Goal: Transaction & Acquisition: Obtain resource

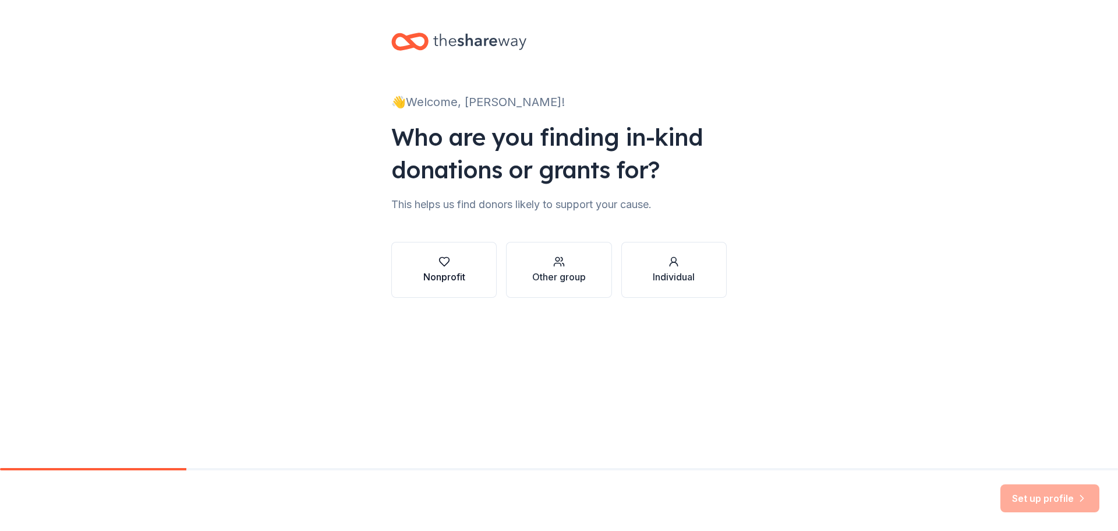
click at [447, 264] on icon "button" at bounding box center [445, 262] width 12 height 12
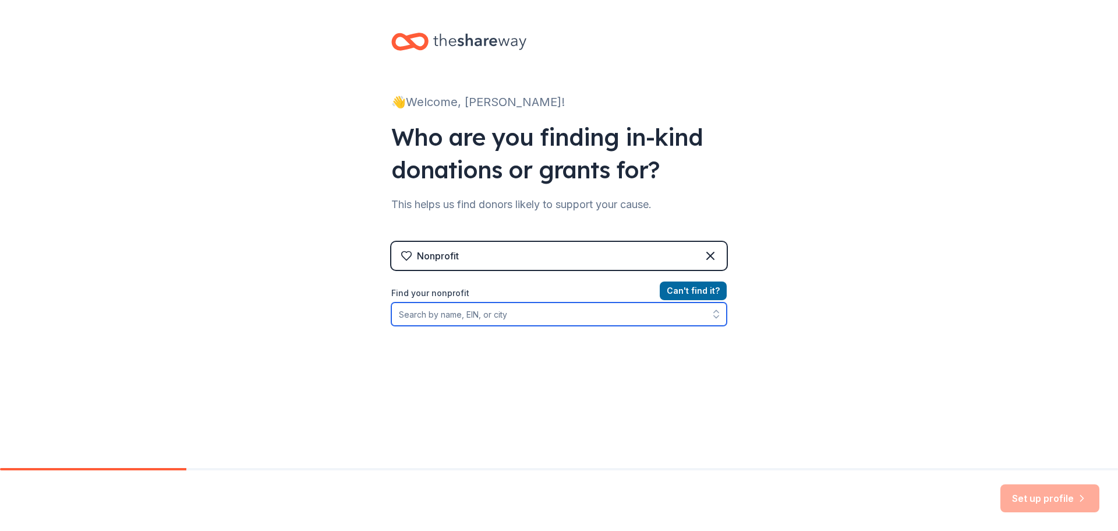
click at [508, 316] on input "Find your nonprofit" at bounding box center [558, 313] width 335 height 23
type input "[GEOGRAPHIC_DATA]"
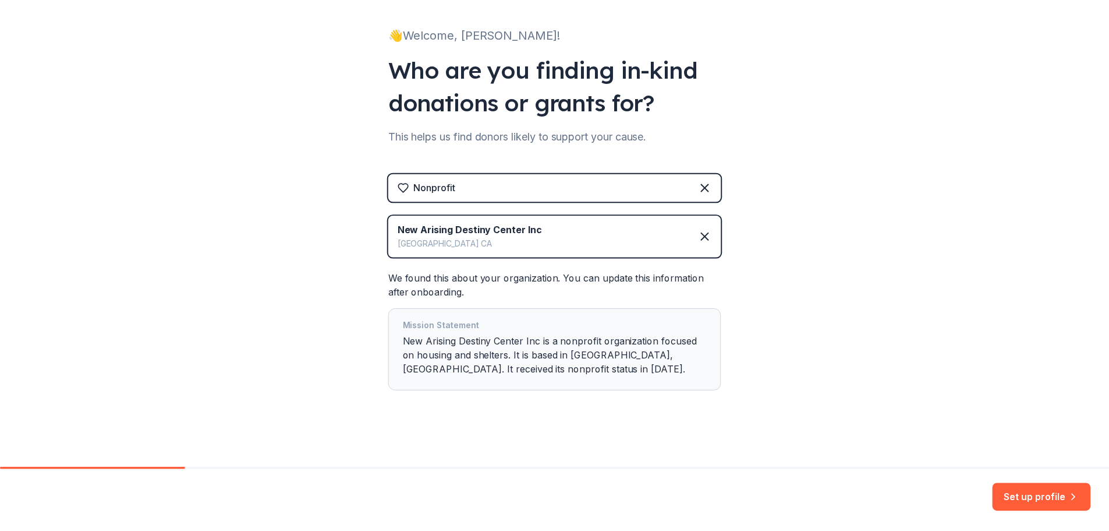
scroll to position [71, 0]
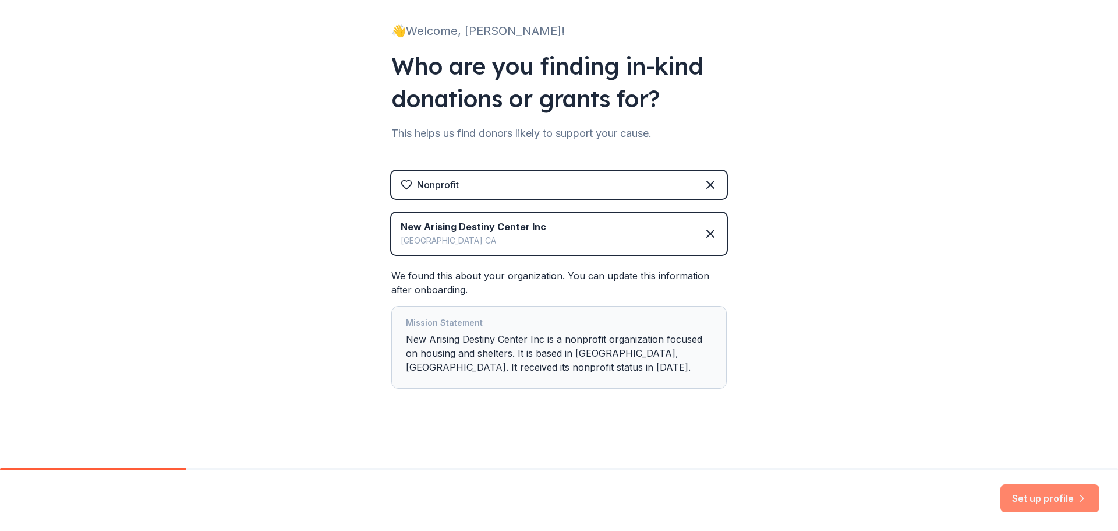
click at [1065, 496] on button "Set up profile" at bounding box center [1050, 498] width 99 height 28
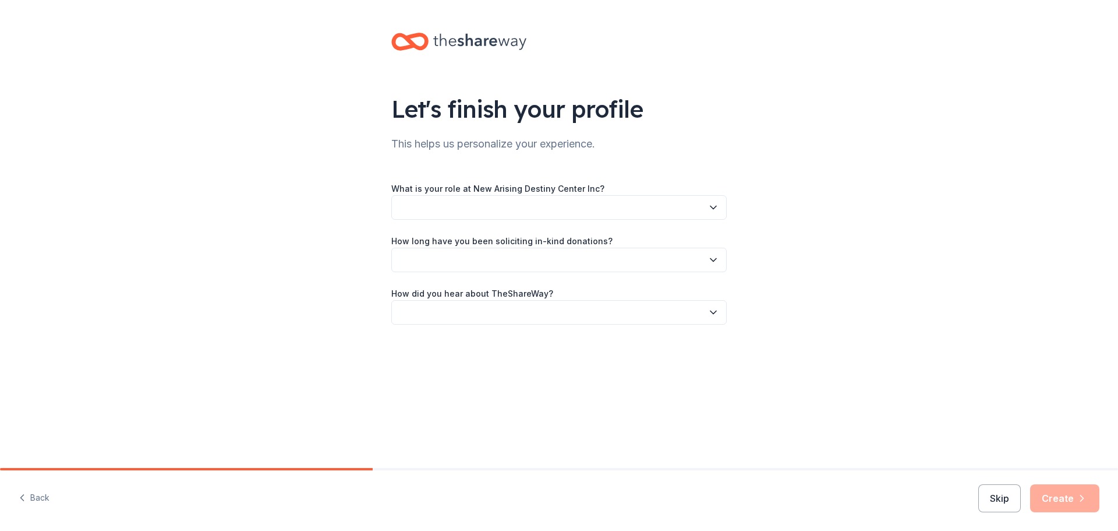
click at [711, 261] on icon "button" at bounding box center [714, 260] width 12 height 12
click at [452, 358] on div "More than 5 years" at bounding box center [439, 361] width 70 height 14
click at [715, 260] on icon "button" at bounding box center [714, 260] width 12 height 12
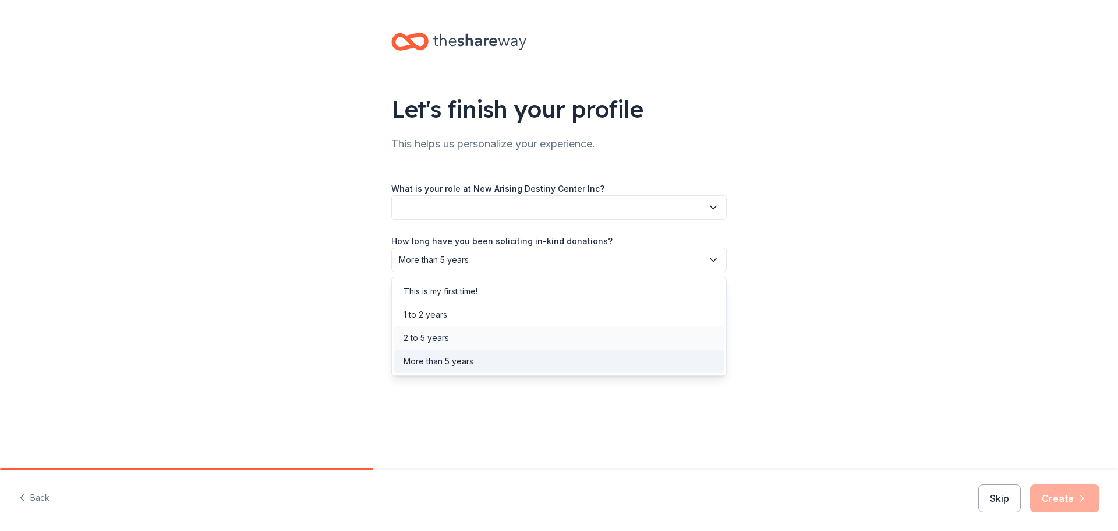
click at [437, 337] on div "2 to 5 years" at bounding box center [426, 338] width 45 height 14
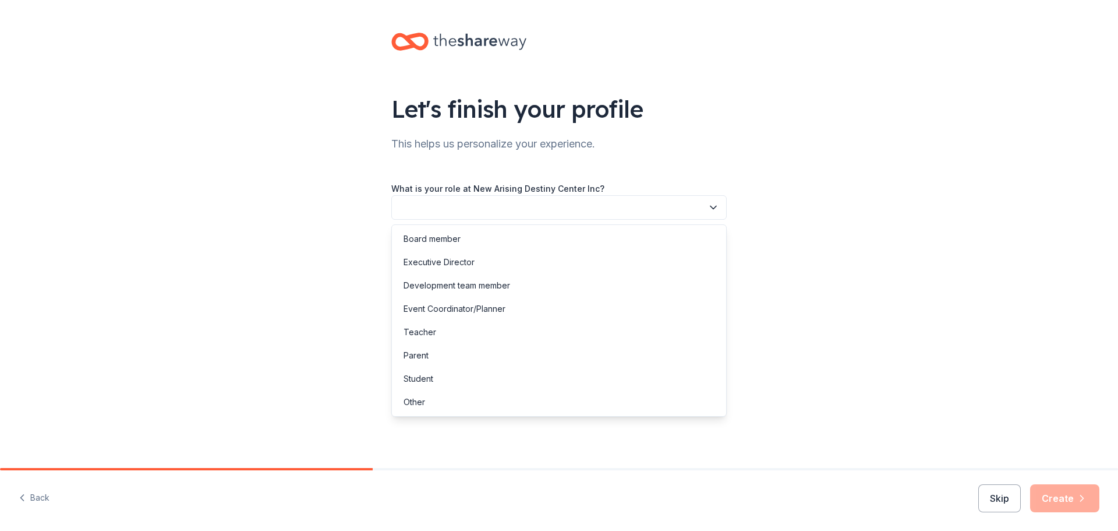
click at [676, 206] on button "button" at bounding box center [558, 207] width 335 height 24
drag, startPoint x: 463, startPoint y: 306, endPoint x: 460, endPoint y: 314, distance: 8.1
click at [463, 307] on div "Event Coordinator/Planner" at bounding box center [455, 309] width 102 height 14
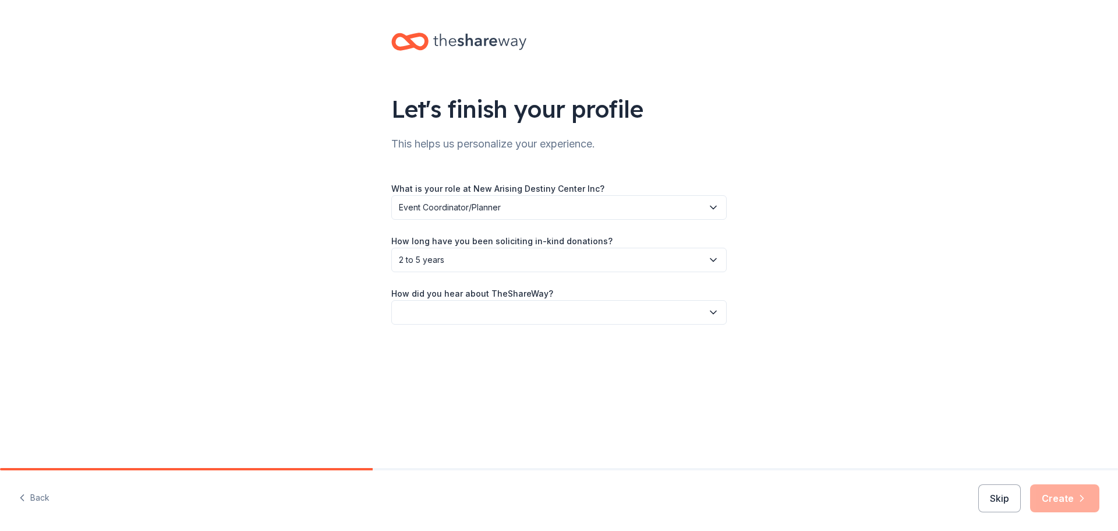
click at [533, 319] on button "button" at bounding box center [558, 312] width 335 height 24
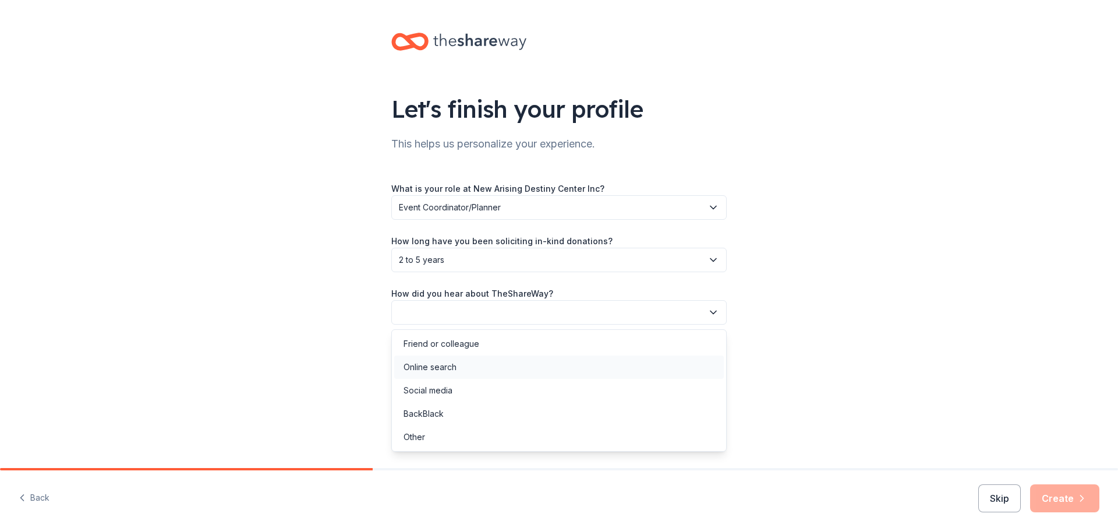
click at [447, 367] on div "Online search" at bounding box center [430, 367] width 53 height 14
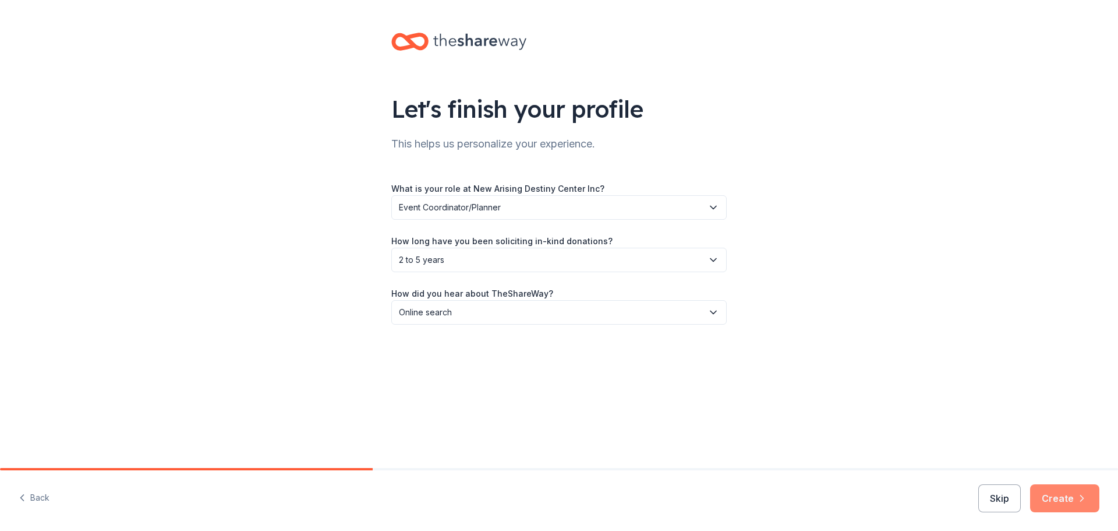
click at [1055, 495] on button "Create" at bounding box center [1064, 498] width 69 height 28
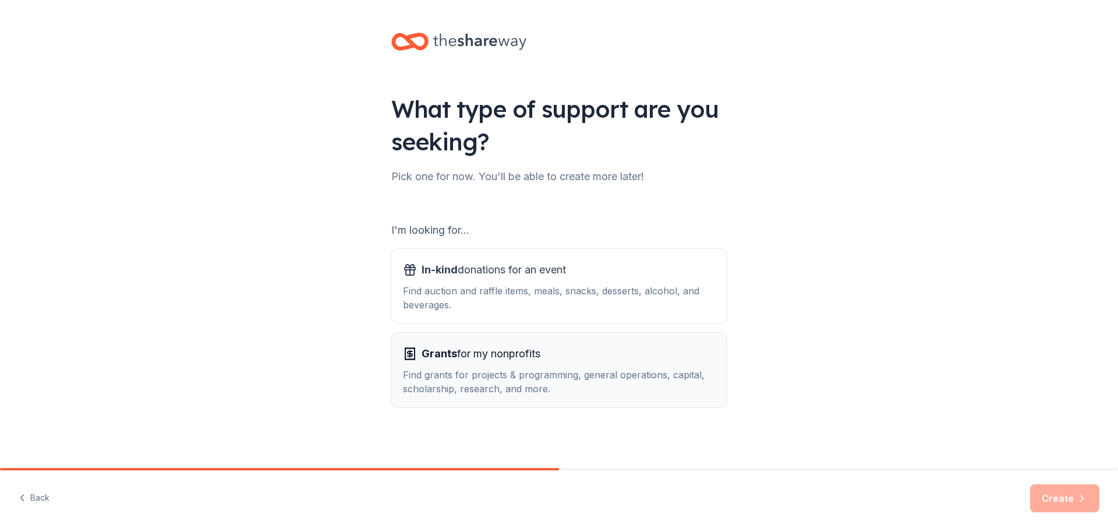
click at [536, 372] on div "Find grants for projects & programming, general operations, capital, scholarshi…" at bounding box center [559, 381] width 312 height 28
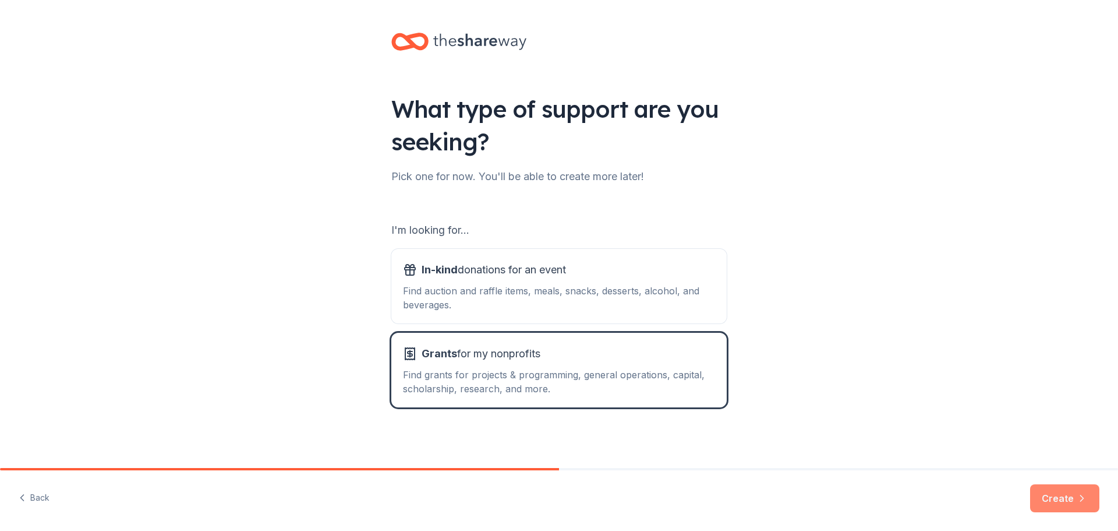
click at [1073, 499] on button "Create" at bounding box center [1064, 498] width 69 height 28
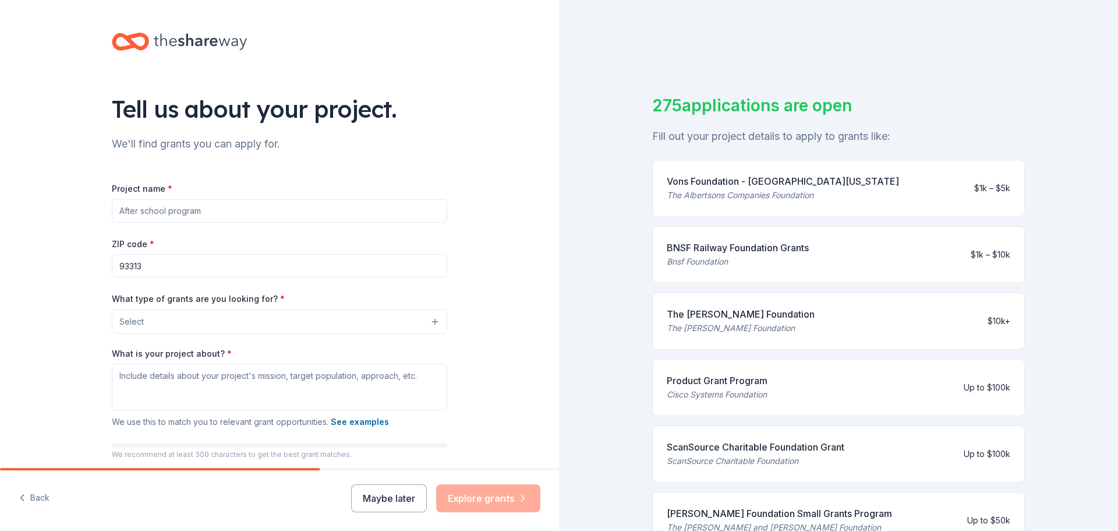
click at [317, 324] on button "Select" at bounding box center [279, 321] width 335 height 24
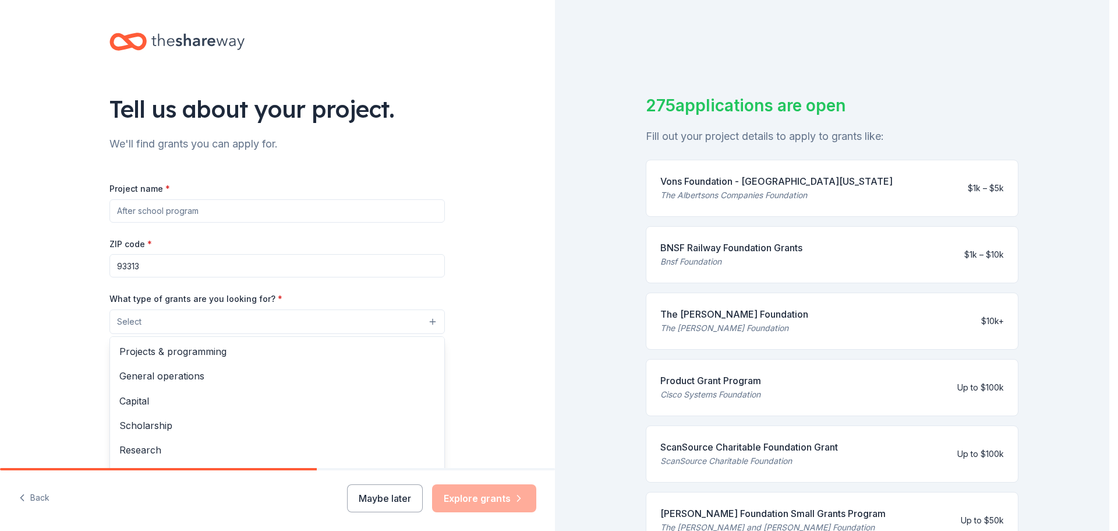
drag, startPoint x: 556, startPoint y: 318, endPoint x: 557, endPoint y: 345, distance: 27.4
click at [557, 345] on div "Tell us about your project. We'll find grants you can apply for. Project name *…" at bounding box center [554, 265] width 1109 height 531
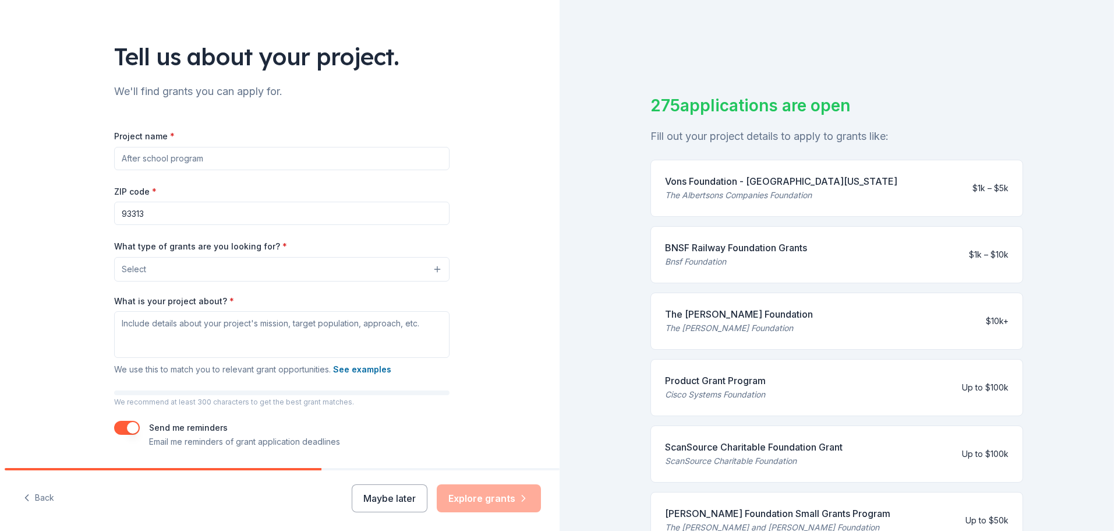
scroll to position [54, 0]
click at [432, 268] on button "Select" at bounding box center [279, 268] width 335 height 24
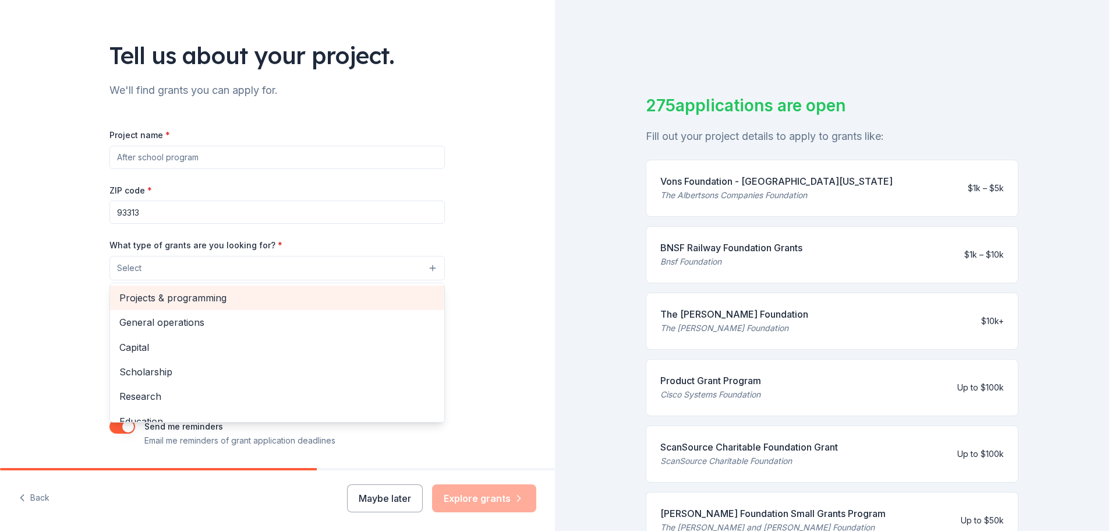
click at [257, 296] on span "Projects & programming" at bounding box center [277, 297] width 316 height 15
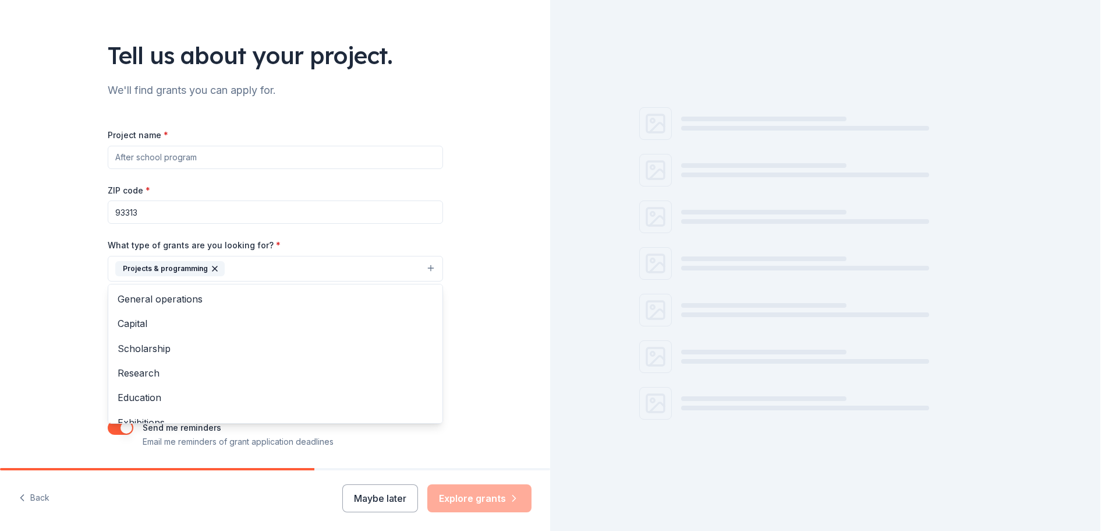
click at [430, 270] on button "Projects & programming" at bounding box center [275, 269] width 335 height 26
click at [429, 267] on button "Projects & programming" at bounding box center [276, 269] width 335 height 26
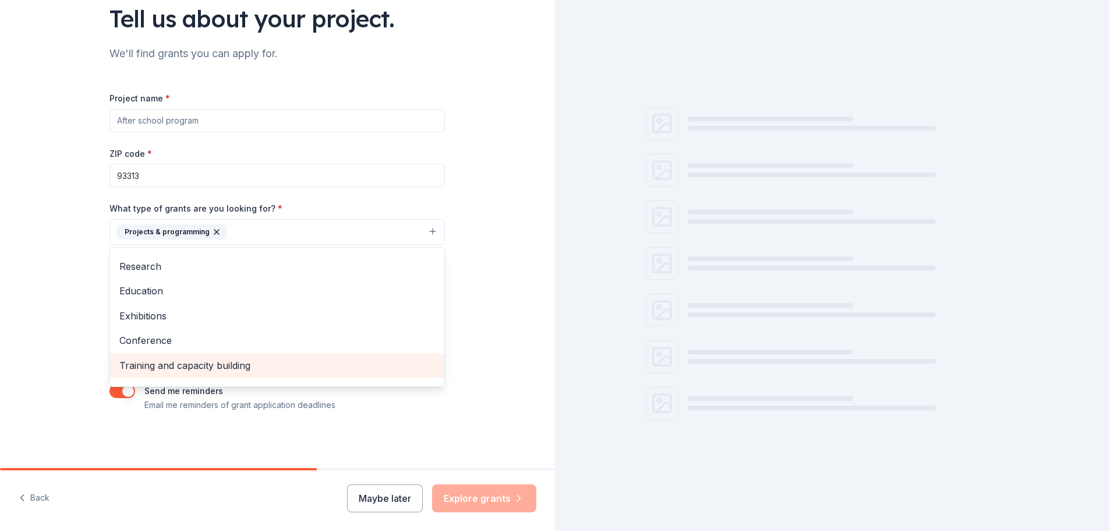
scroll to position [0, 0]
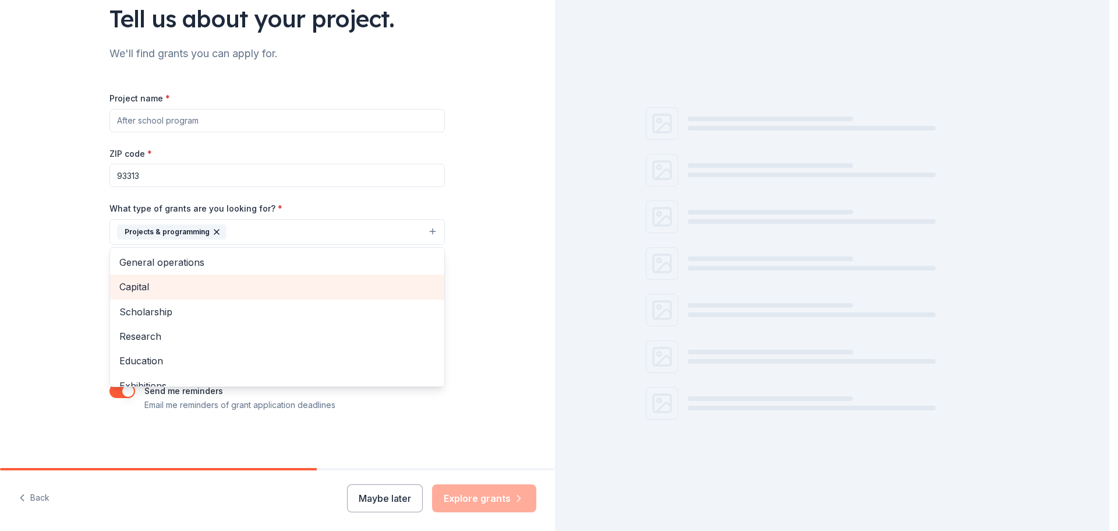
click at [163, 288] on span "Capital" at bounding box center [277, 286] width 316 height 15
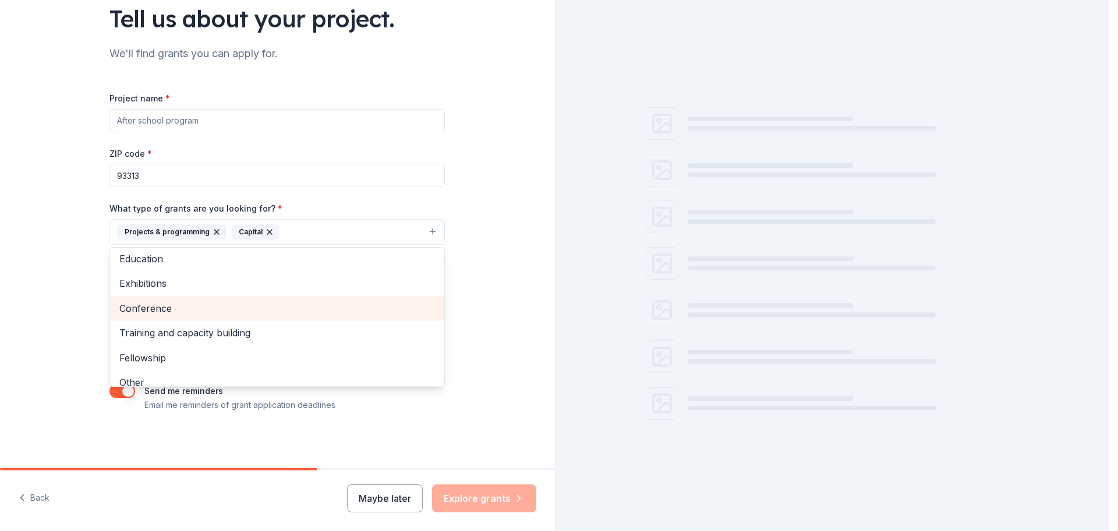
scroll to position [88, 0]
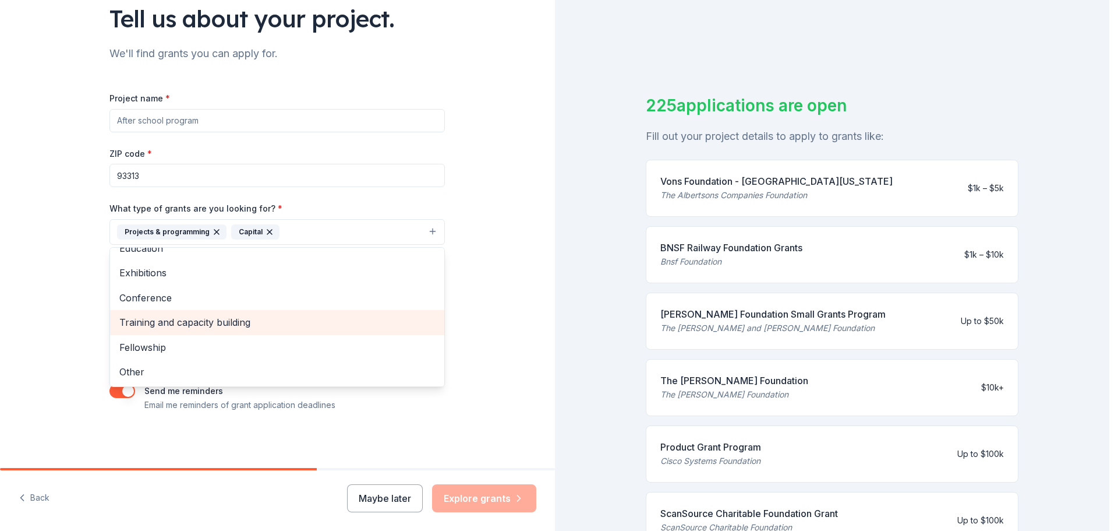
click at [250, 323] on span "Training and capacity building" at bounding box center [277, 321] width 316 height 15
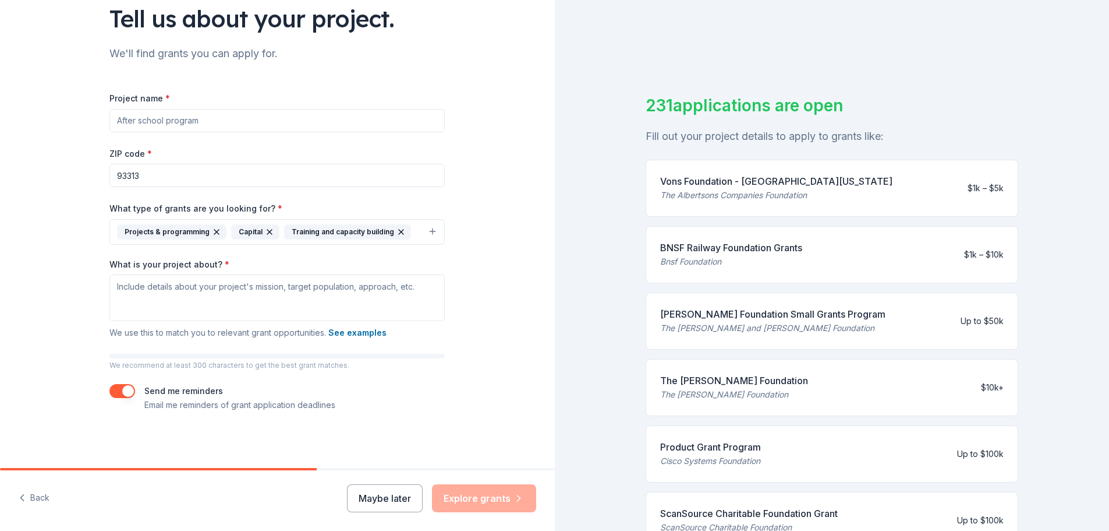
click at [428, 232] on button "Projects & programming Capital Training and capacity building" at bounding box center [276, 232] width 335 height 26
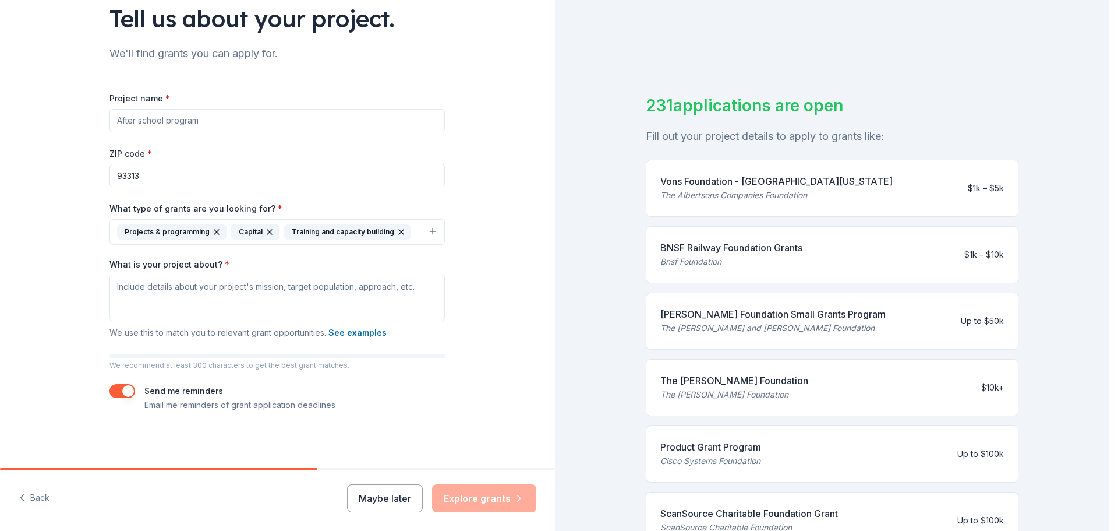
click at [411, 227] on button "Projects & programming Capital Training and capacity building" at bounding box center [276, 232] width 335 height 26
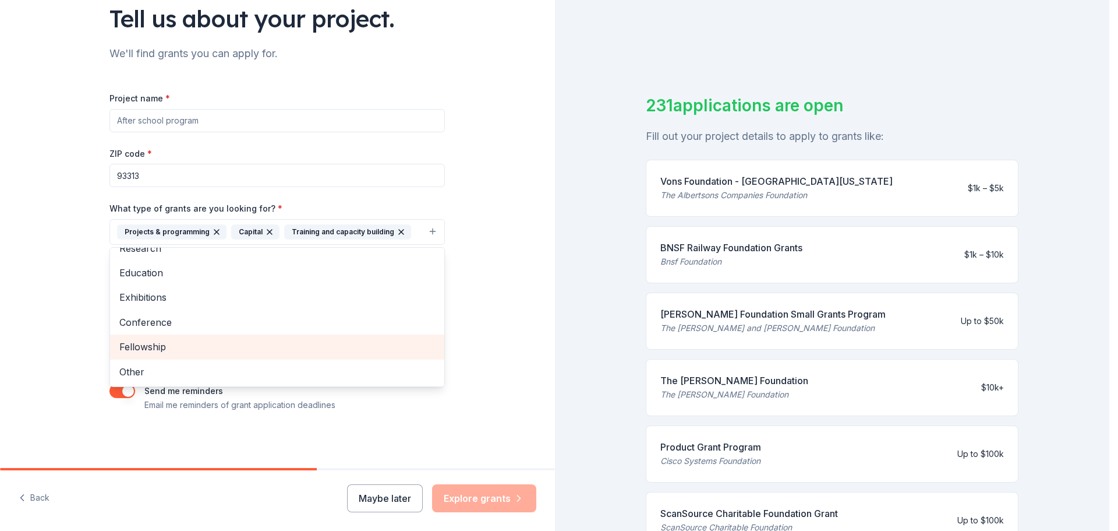
click at [158, 348] on span "Fellowship" at bounding box center [277, 346] width 316 height 15
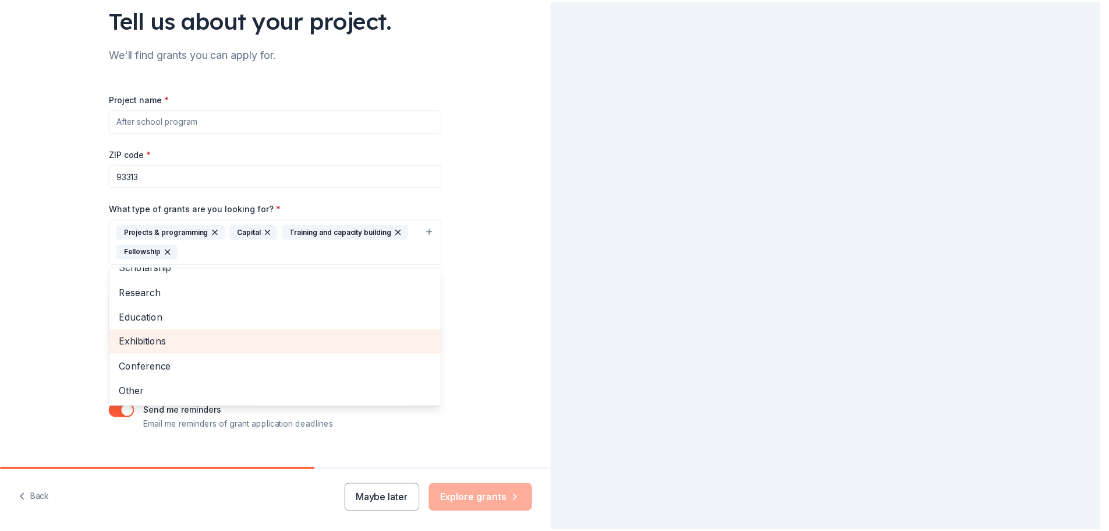
scroll to position [39, 0]
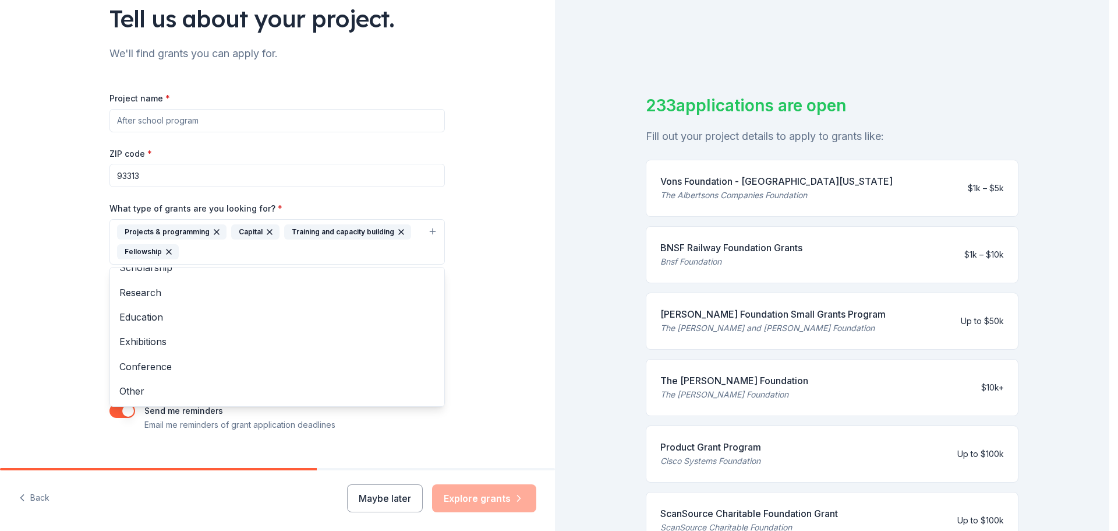
click at [236, 121] on div "Project name * ZIP code * 93313 What type of grants are you looking for? * Proj…" at bounding box center [276, 261] width 335 height 341
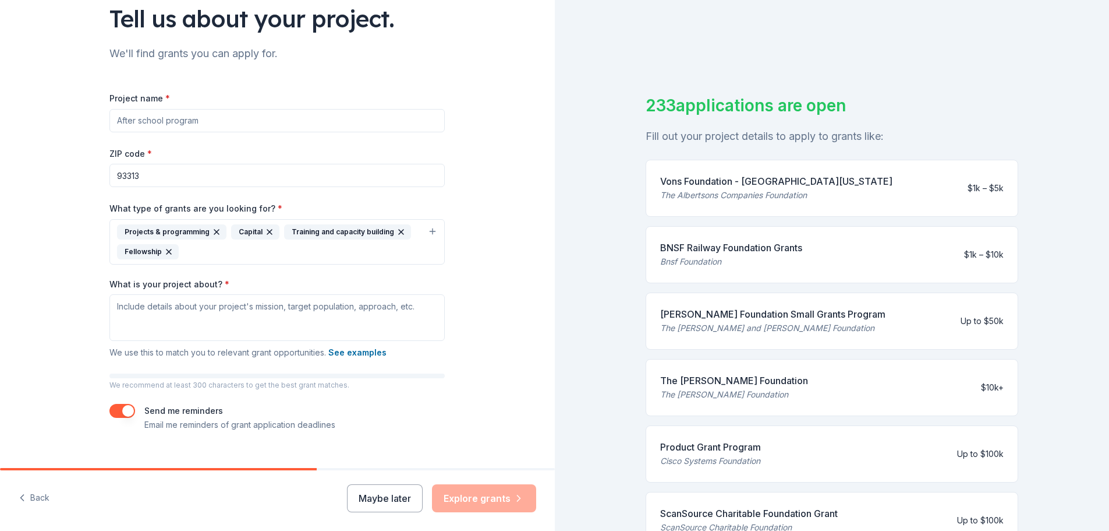
click at [175, 122] on input "Project name *" at bounding box center [276, 120] width 335 height 23
type input "After school program"
paste textarea "New Arising Destiny Center Inc. (NADC) is an organization focused on supporting…"
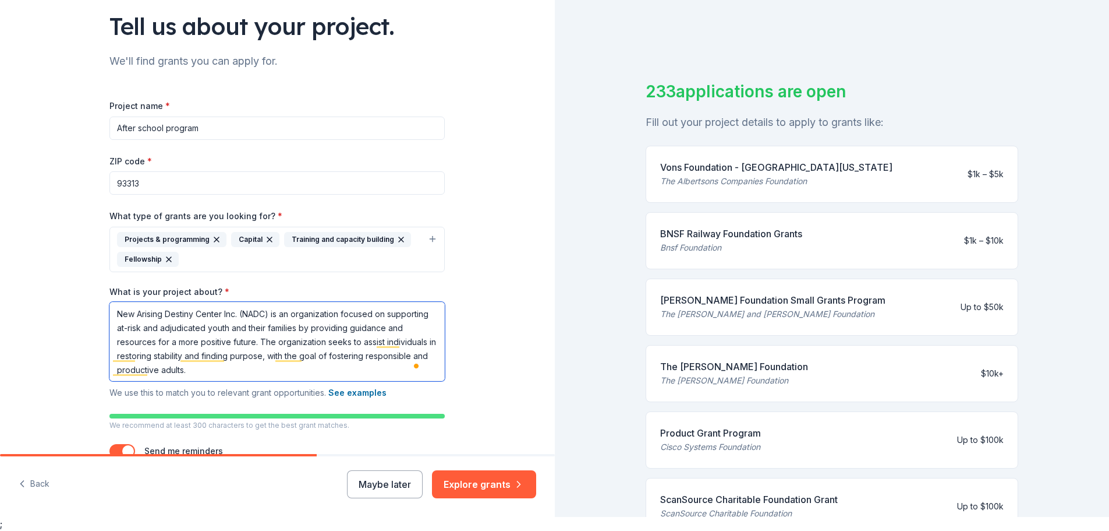
scroll to position [143, 0]
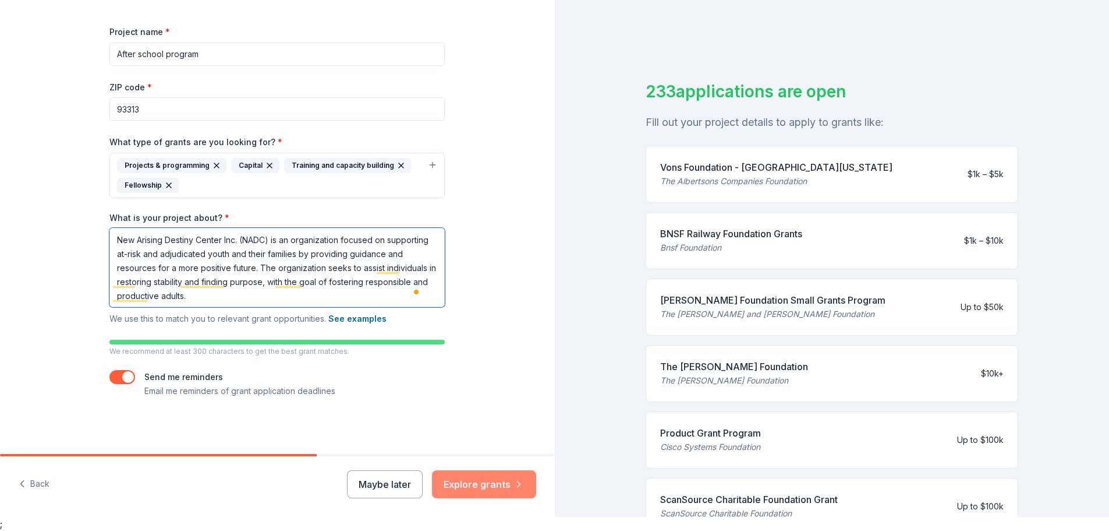
type textarea "New Arising Destiny Center Inc. (NADC) is an organization focused on supporting…"
click at [473, 485] on button "Explore grants" at bounding box center [484, 484] width 104 height 28
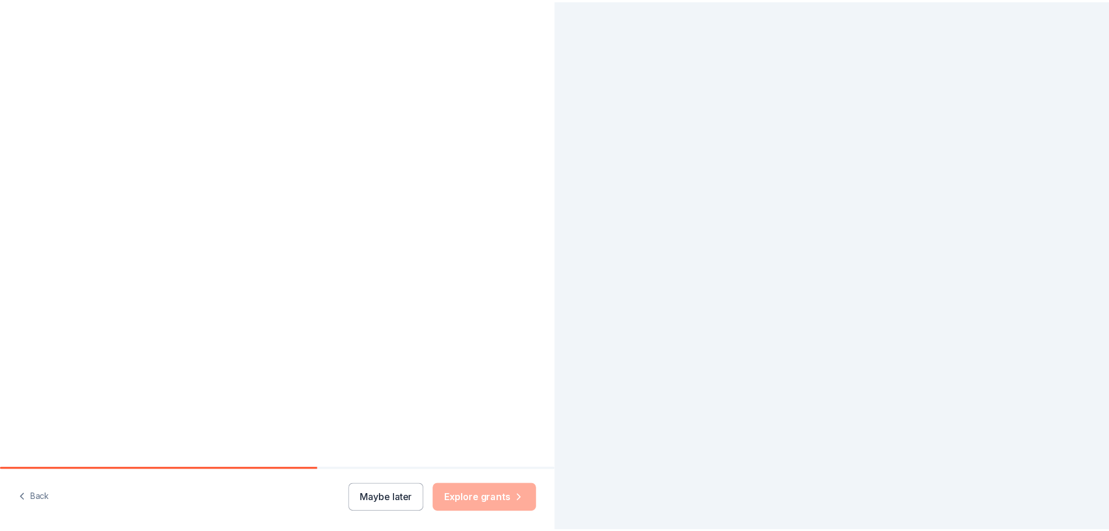
scroll to position [14, 0]
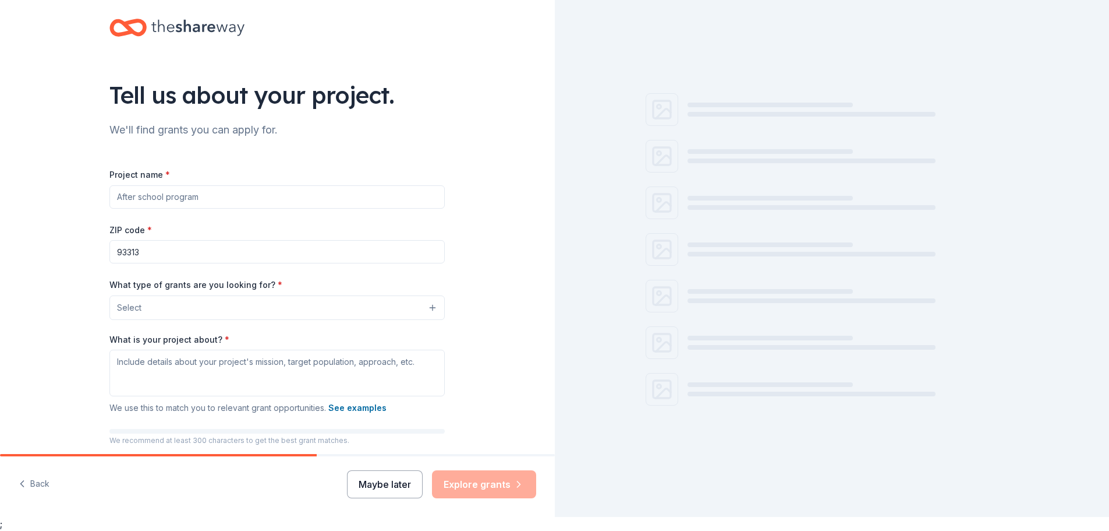
click at [399, 486] on button "Maybe later" at bounding box center [385, 484] width 76 height 28
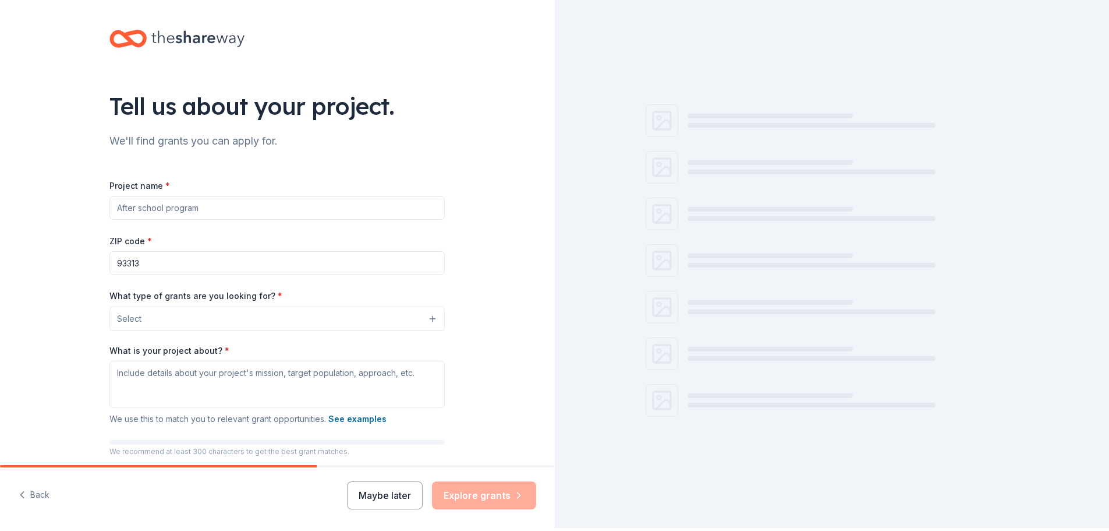
scroll to position [0, 0]
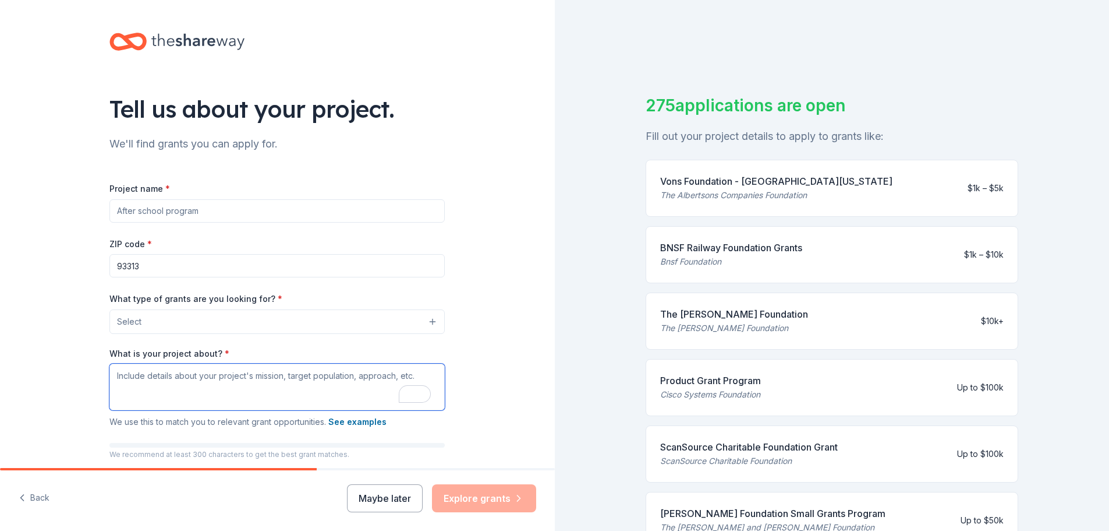
drag, startPoint x: 116, startPoint y: 380, endPoint x: 121, endPoint y: 391, distance: 12.0
click at [121, 391] on textarea "What is your project about? *" at bounding box center [276, 386] width 335 height 47
paste textarea "New Arising Destiny Center Inc. (NADC) is an organization focused on supporting…"
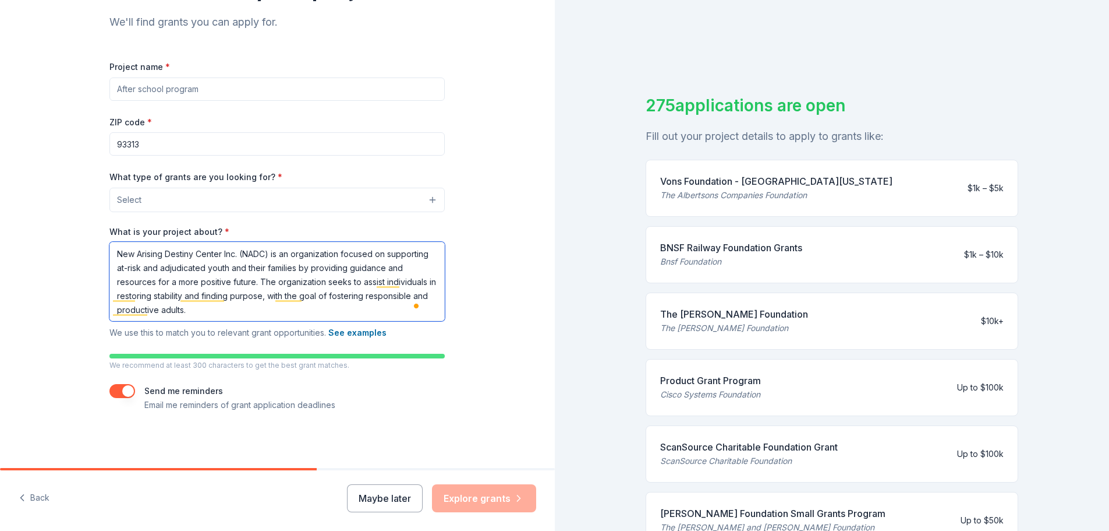
type textarea "New Arising Destiny Center Inc. (NADC) is an organization focused on supporting…"
click at [329, 206] on button "Select" at bounding box center [276, 200] width 335 height 24
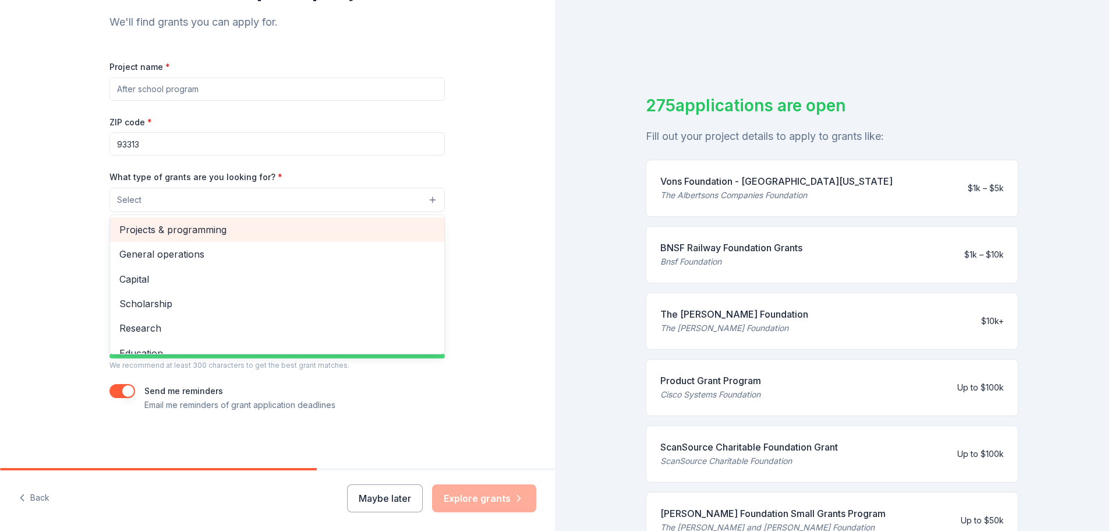
click at [235, 229] on span "Projects & programming" at bounding box center [277, 229] width 316 height 15
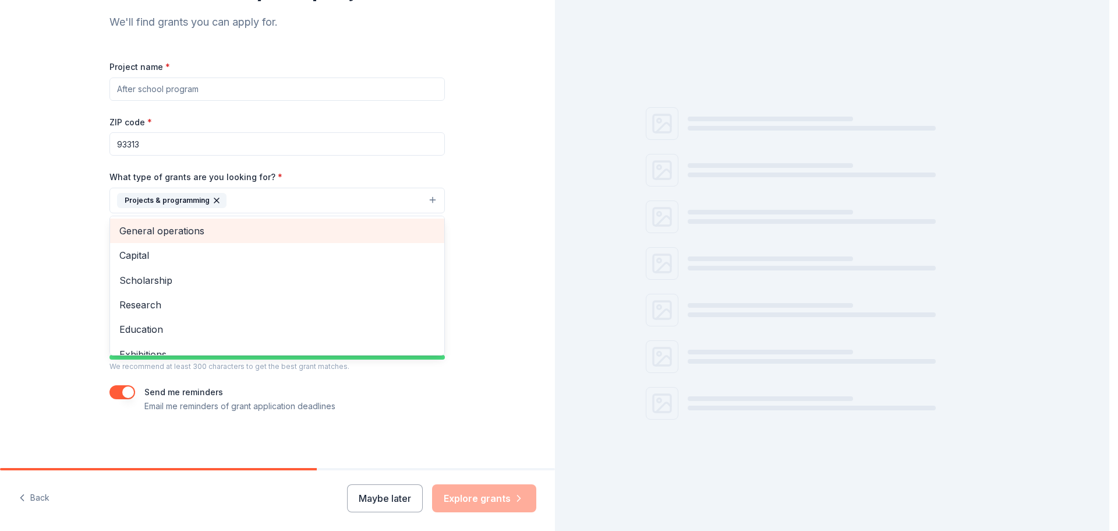
click at [235, 232] on span "General operations" at bounding box center [277, 230] width 316 height 15
click at [234, 232] on span "Capital" at bounding box center [277, 230] width 316 height 15
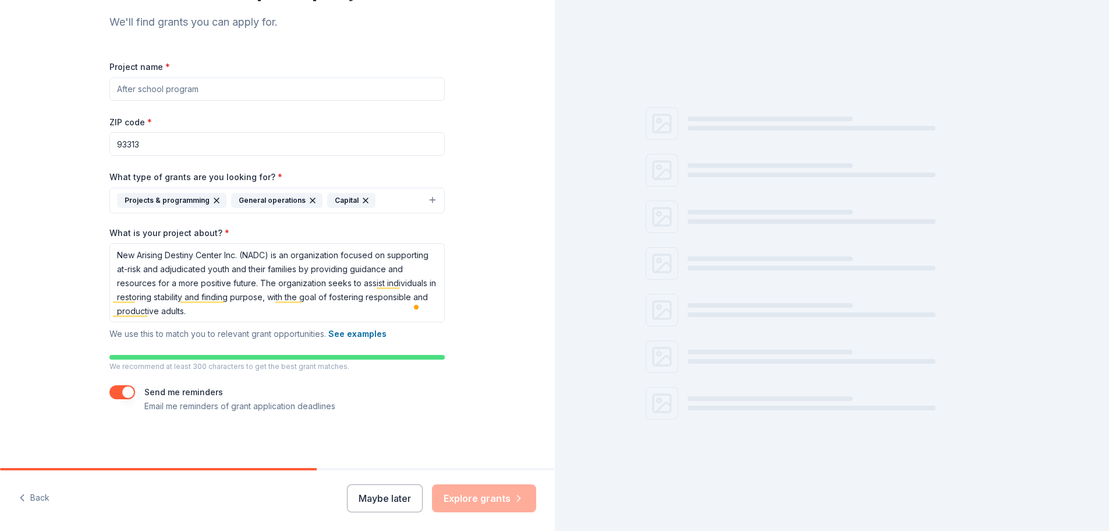
click at [395, 193] on button "Projects & programming General operations Capital" at bounding box center [276, 201] width 335 height 26
click at [395, 199] on button "Projects & programming General operations Capital" at bounding box center [279, 201] width 335 height 26
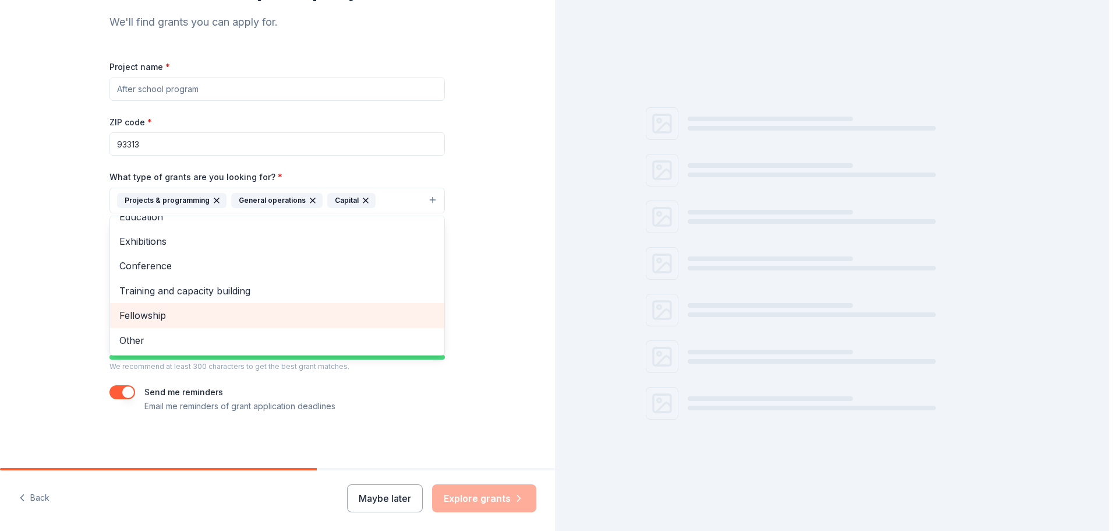
click at [215, 313] on span "Fellowship" at bounding box center [277, 314] width 316 height 15
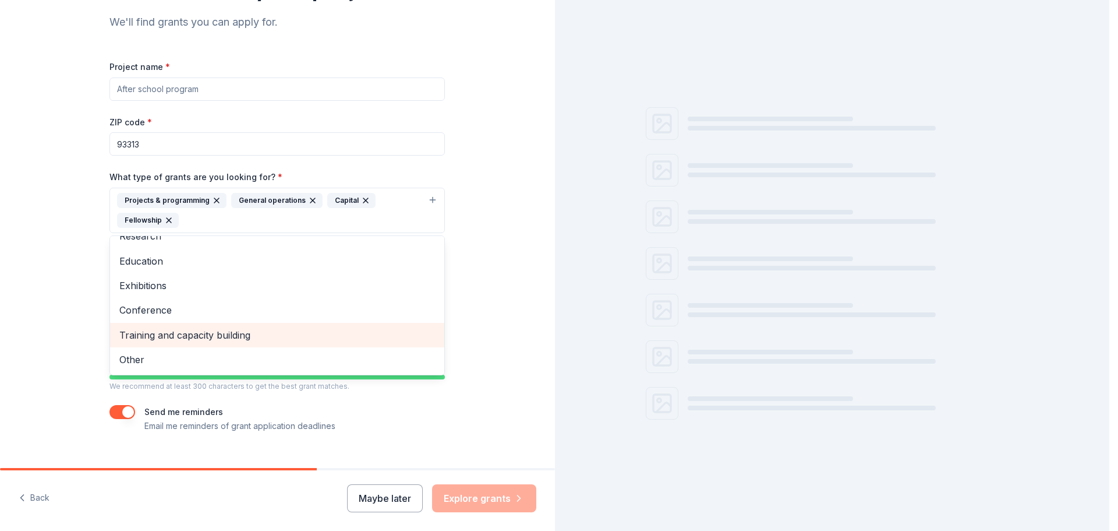
click at [179, 331] on span "Training and capacity building" at bounding box center [277, 334] width 316 height 15
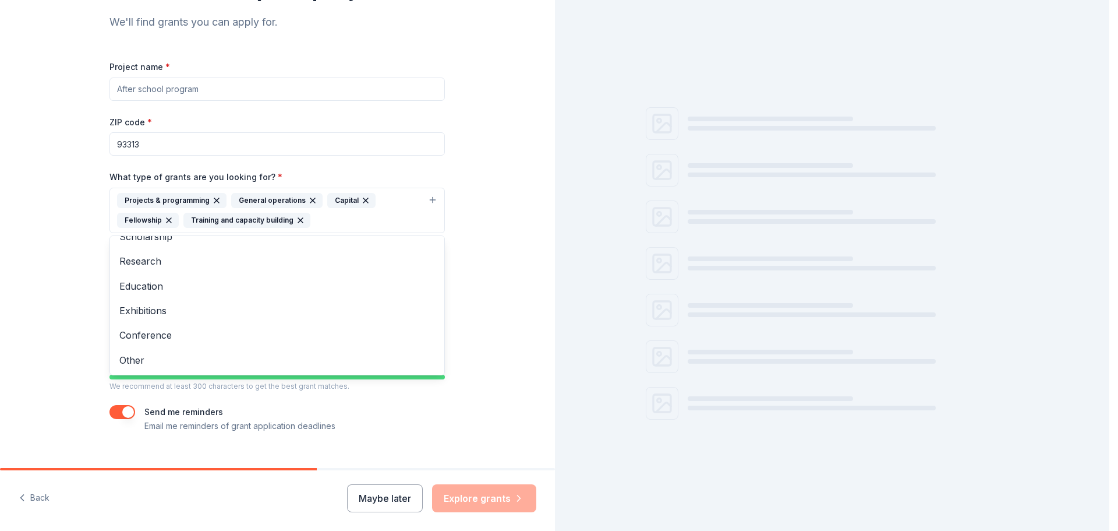
click at [440, 407] on div "Project name * ZIP code * 93313 What type of grants are you looking for? * Proj…" at bounding box center [276, 245] width 335 height 373
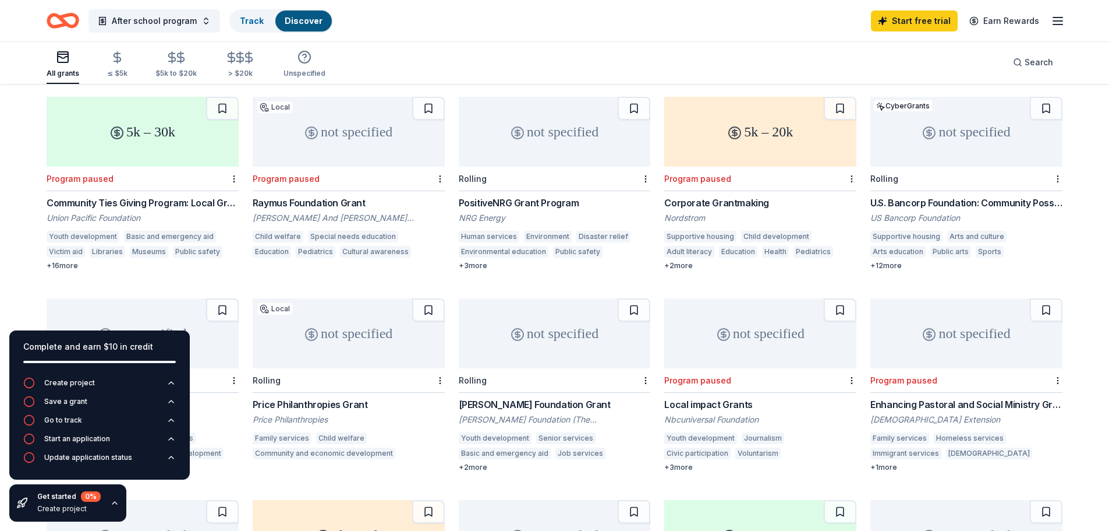
scroll to position [74, 0]
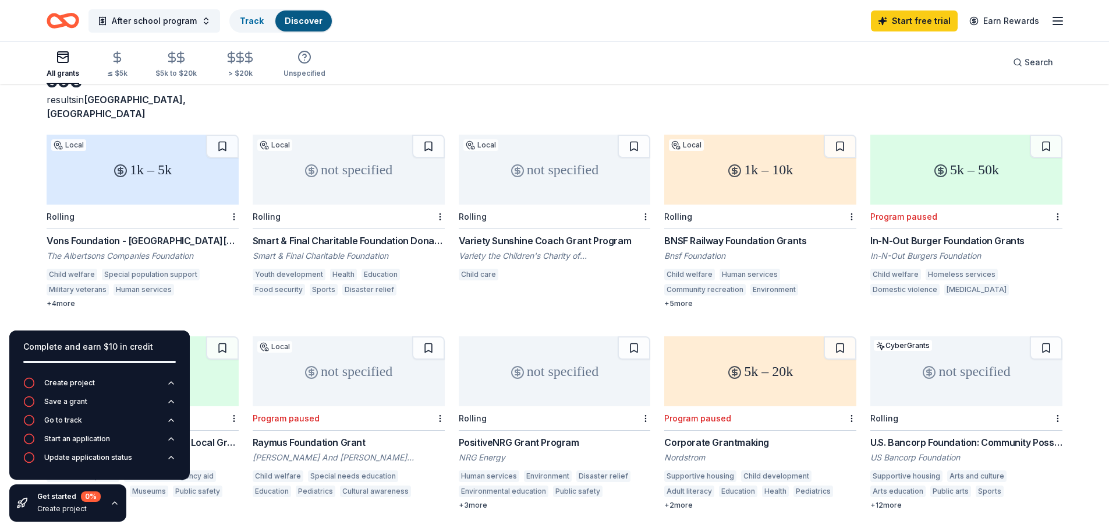
click at [125, 147] on div "1k – 5k" at bounding box center [143, 170] width 192 height 70
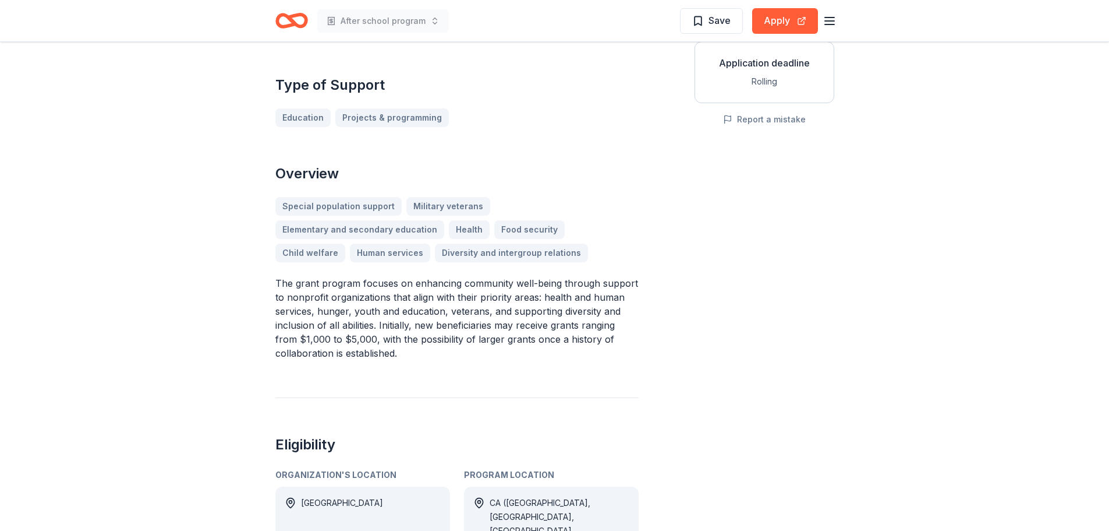
scroll to position [291, 0]
